Goal: Task Accomplishment & Management: Complete application form

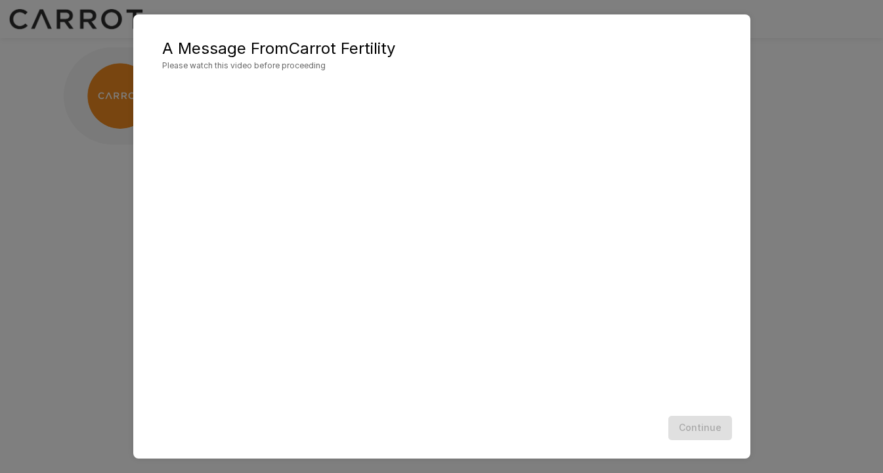
click at [11, 268] on div "A Message From Carrot Fertility Please watch this video before proceeding Conti…" at bounding box center [441, 236] width 883 height 473
click at [125, 261] on div "A Message From Carrot Fertility Please watch this video before proceeding Conti…" at bounding box center [441, 236] width 883 height 473
click at [338, 72] on span "Please watch this video before proceeding" at bounding box center [442, 65] width 560 height 13
click at [95, 157] on div "A Message From Carrot Fertility Please watch this video before proceeding Conti…" at bounding box center [441, 236] width 883 height 473
click at [60, 148] on div "A Message From Carrot Fertility Please watch this video before proceeding Conti…" at bounding box center [441, 236] width 883 height 473
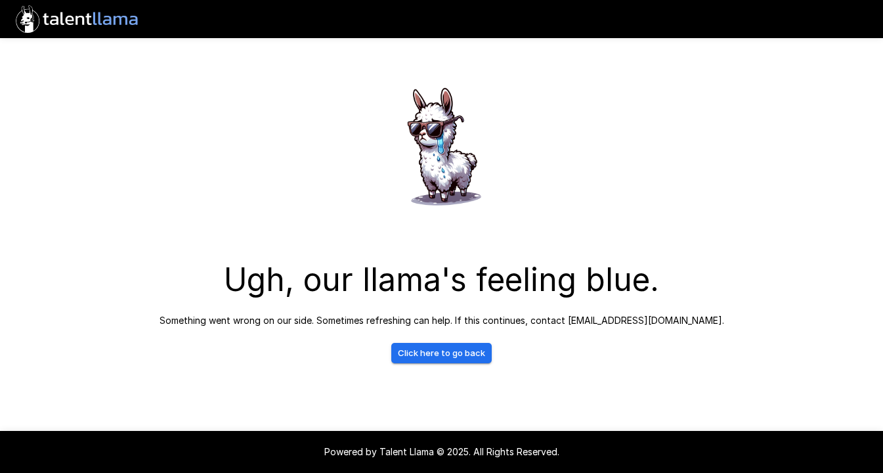
click at [447, 355] on link "Click here to go back" at bounding box center [441, 353] width 100 height 20
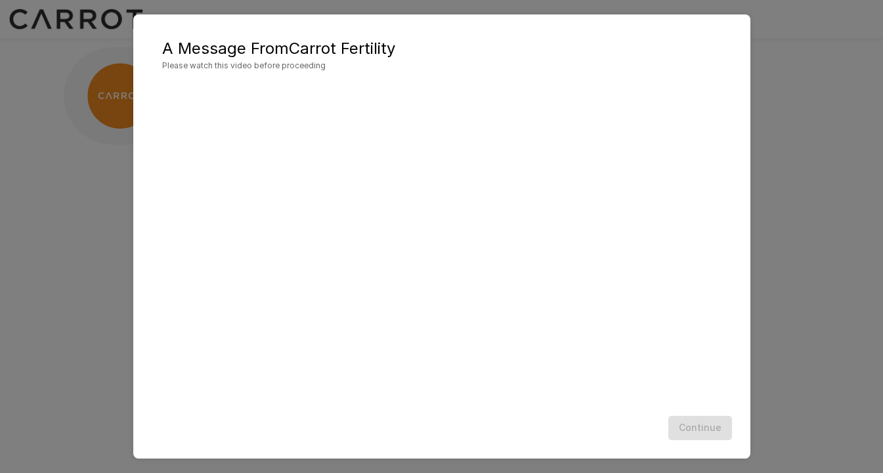
click at [248, 42] on h5 "A Message From Carrot Fertility" at bounding box center [442, 48] width 560 height 21
click at [91, 49] on div "A Message From Carrot Fertility Please watch this video before proceeding Conti…" at bounding box center [441, 236] width 883 height 473
click at [121, 116] on div "A Message From Carrot Fertility Please watch this video before proceeding Conti…" at bounding box center [441, 236] width 883 height 473
click at [707, 435] on div "Continue" at bounding box center [441, 428] width 591 height 35
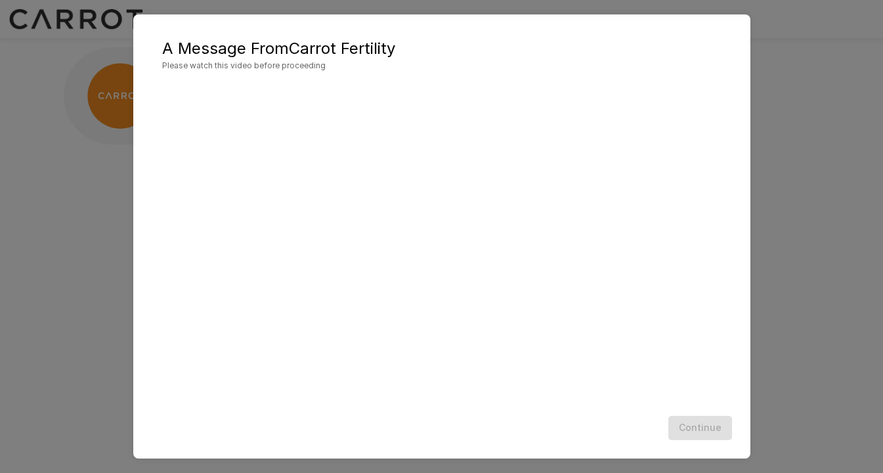
click at [708, 422] on div "Continue" at bounding box center [441, 428] width 591 height 35
click at [705, 434] on div "Continue" at bounding box center [441, 428] width 591 height 35
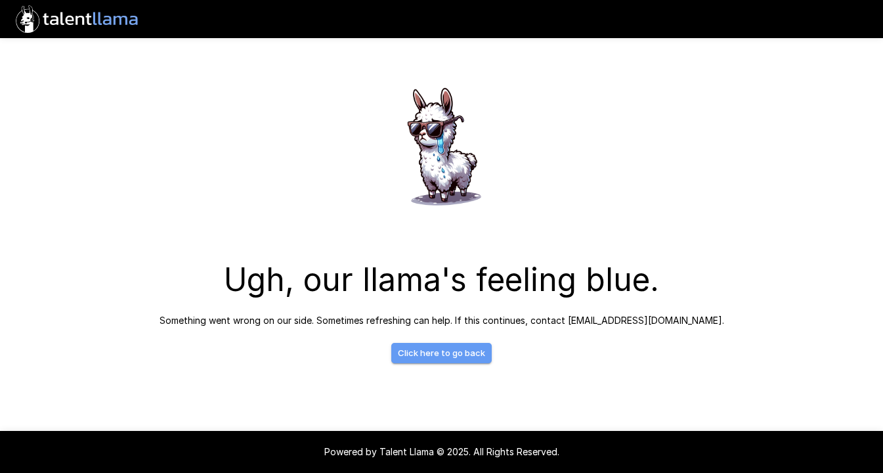
click at [426, 361] on link "Click here to go back" at bounding box center [441, 353] width 100 height 20
click at [428, 356] on link "Click here to go back" at bounding box center [441, 353] width 100 height 20
click at [74, 28] on icon ".st0{fill:#FFFFFF;} .st1{fill:#76a4ed;}" at bounding box center [77, 19] width 133 height 38
click at [63, 22] on icon ".st0{fill:#FFFFFF;} .st1{fill:#76a4ed;}" at bounding box center [77, 19] width 133 height 38
